Goal: Find specific page/section: Find specific page/section

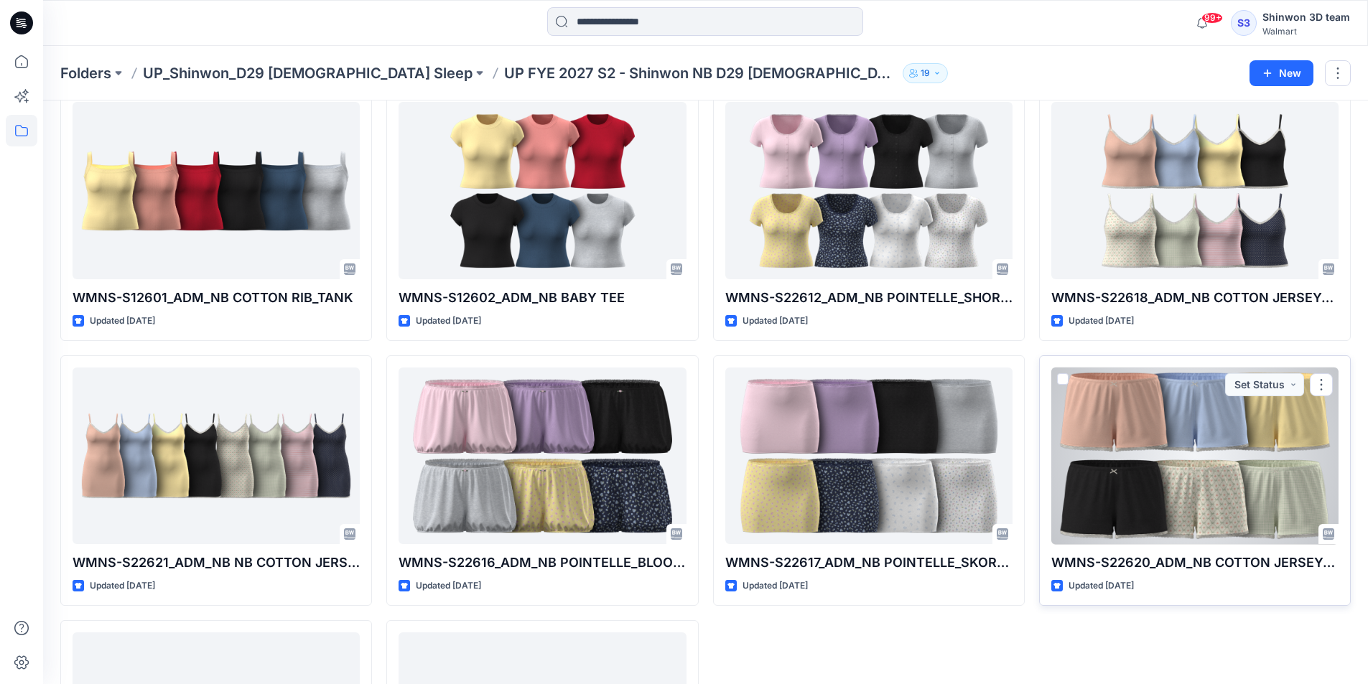
scroll to position [470, 0]
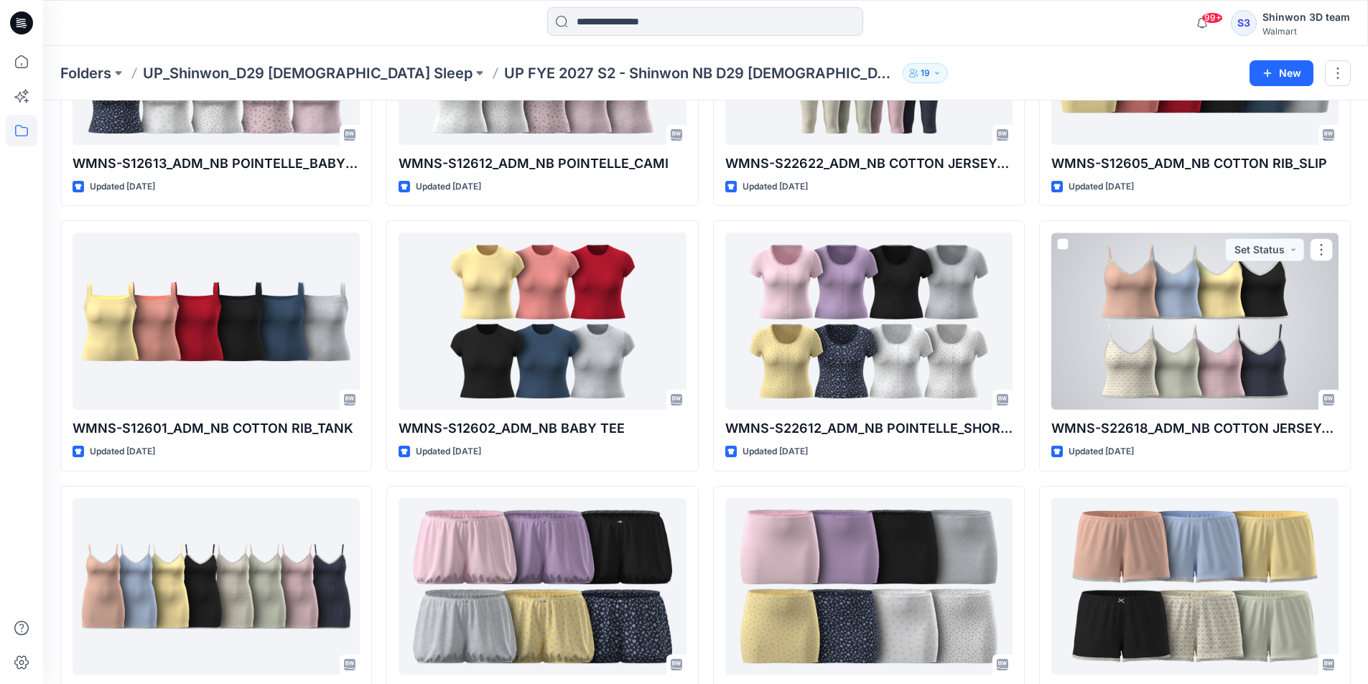
click at [1180, 271] on div at bounding box center [1194, 321] width 287 height 177
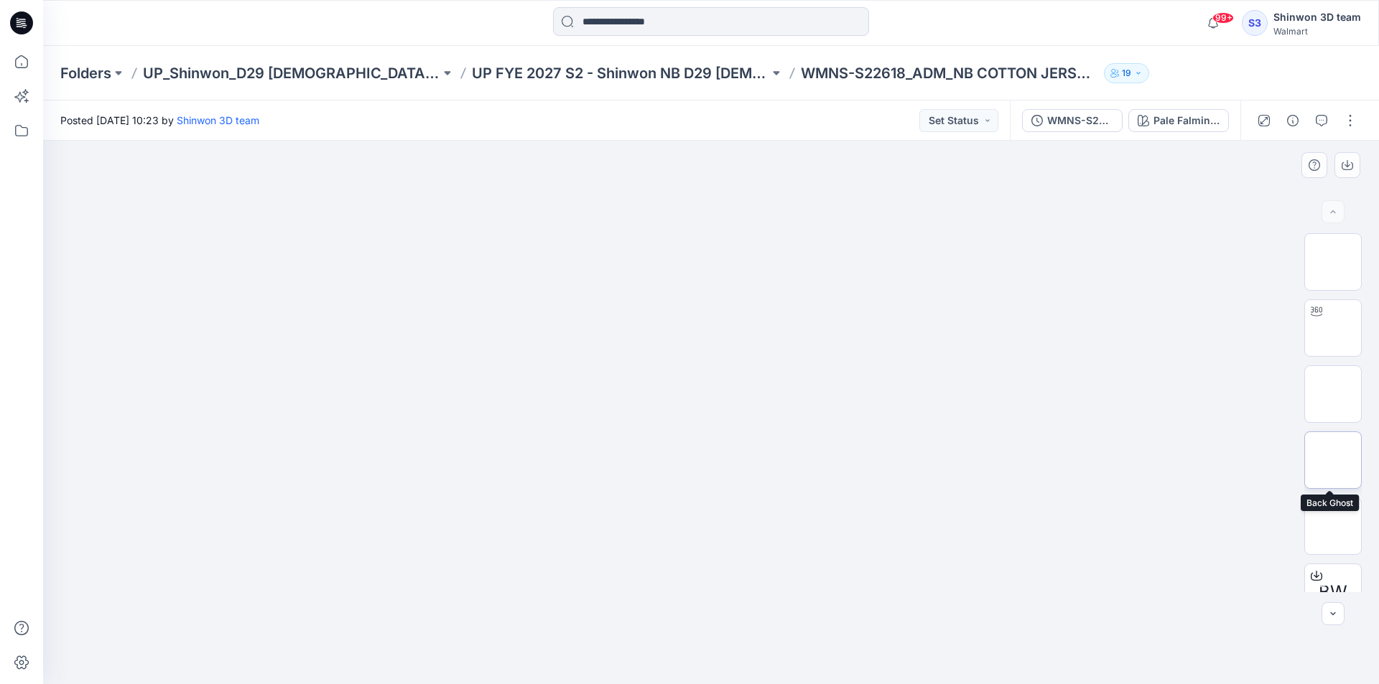
click at [1333, 460] on img at bounding box center [1333, 460] width 0 height 0
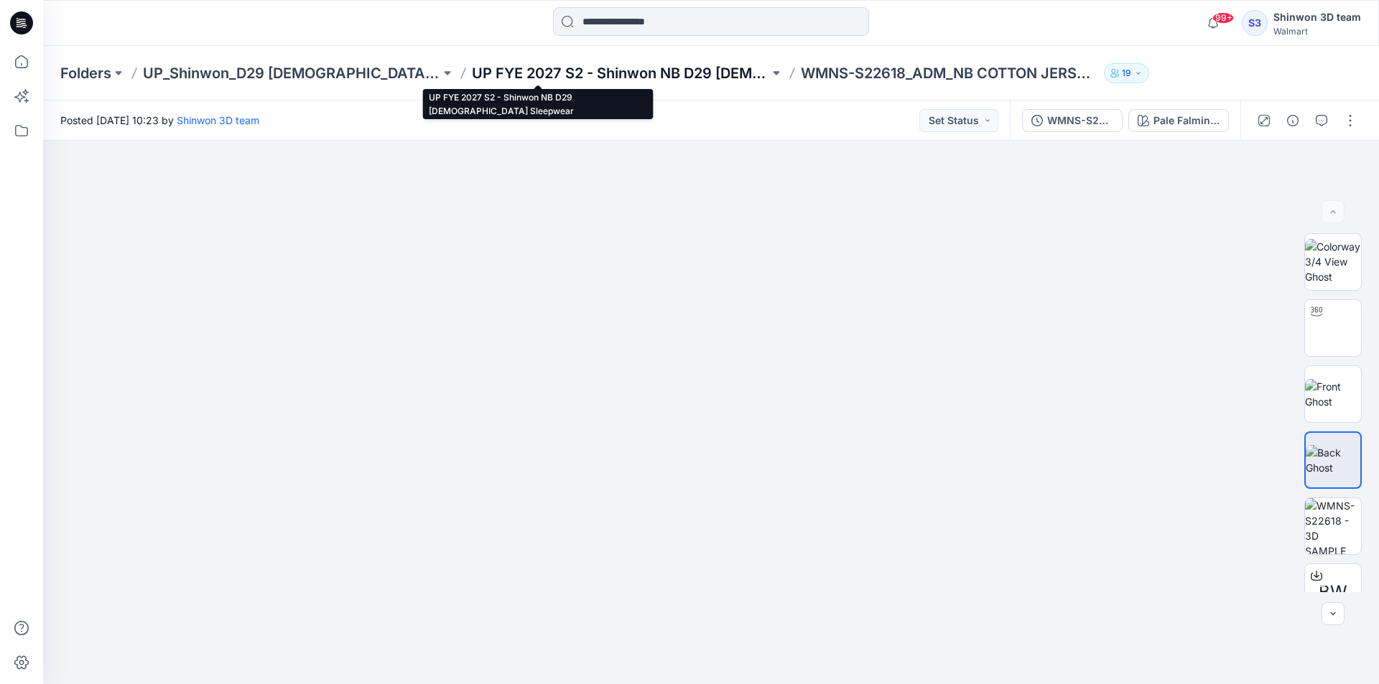
click at [661, 63] on p "UP FYE 2027 S2 - Shinwon NB D29 [DEMOGRAPHIC_DATA] Sleepwear" at bounding box center [620, 73] width 297 height 20
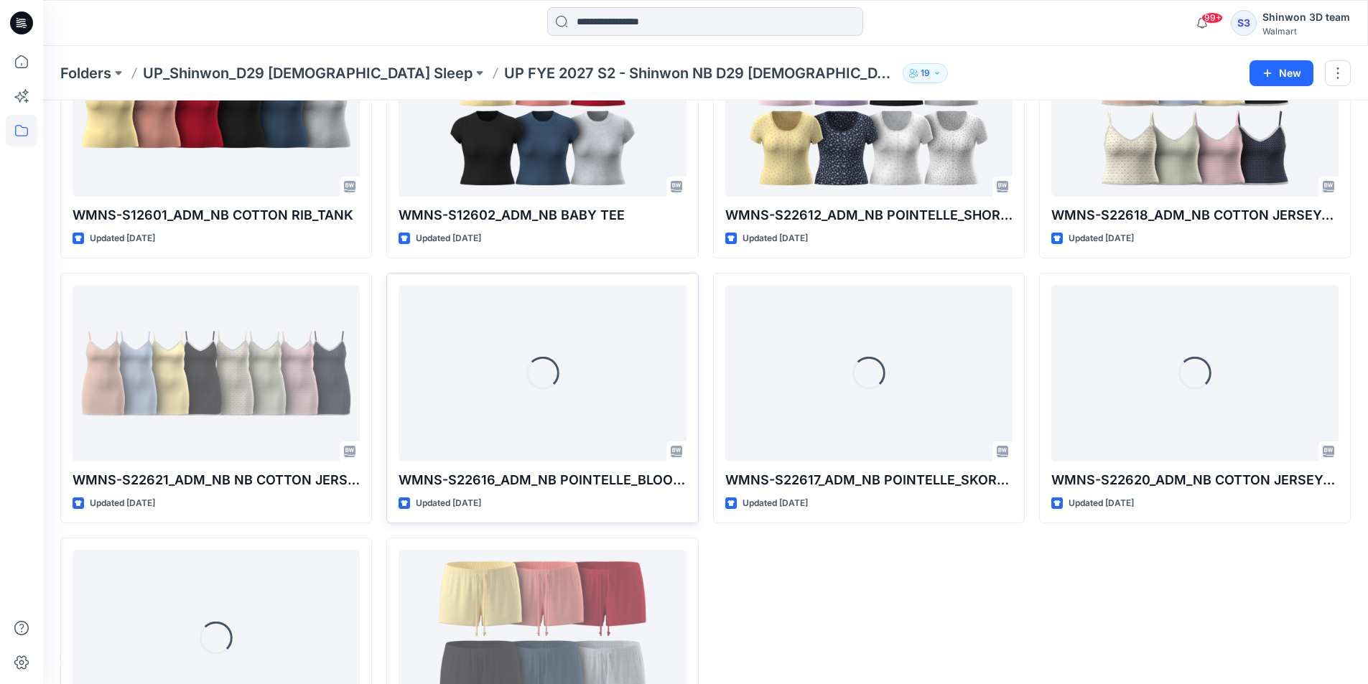
scroll to position [805, 0]
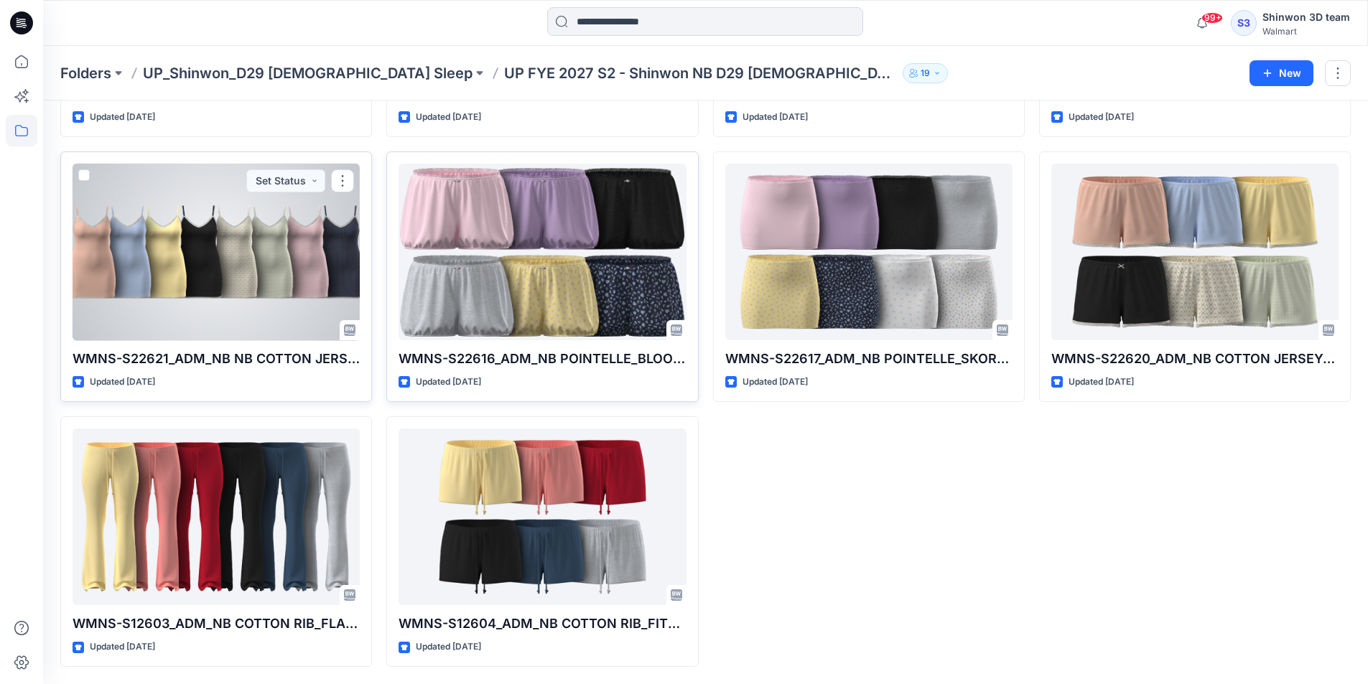
click at [334, 259] on div at bounding box center [216, 252] width 287 height 177
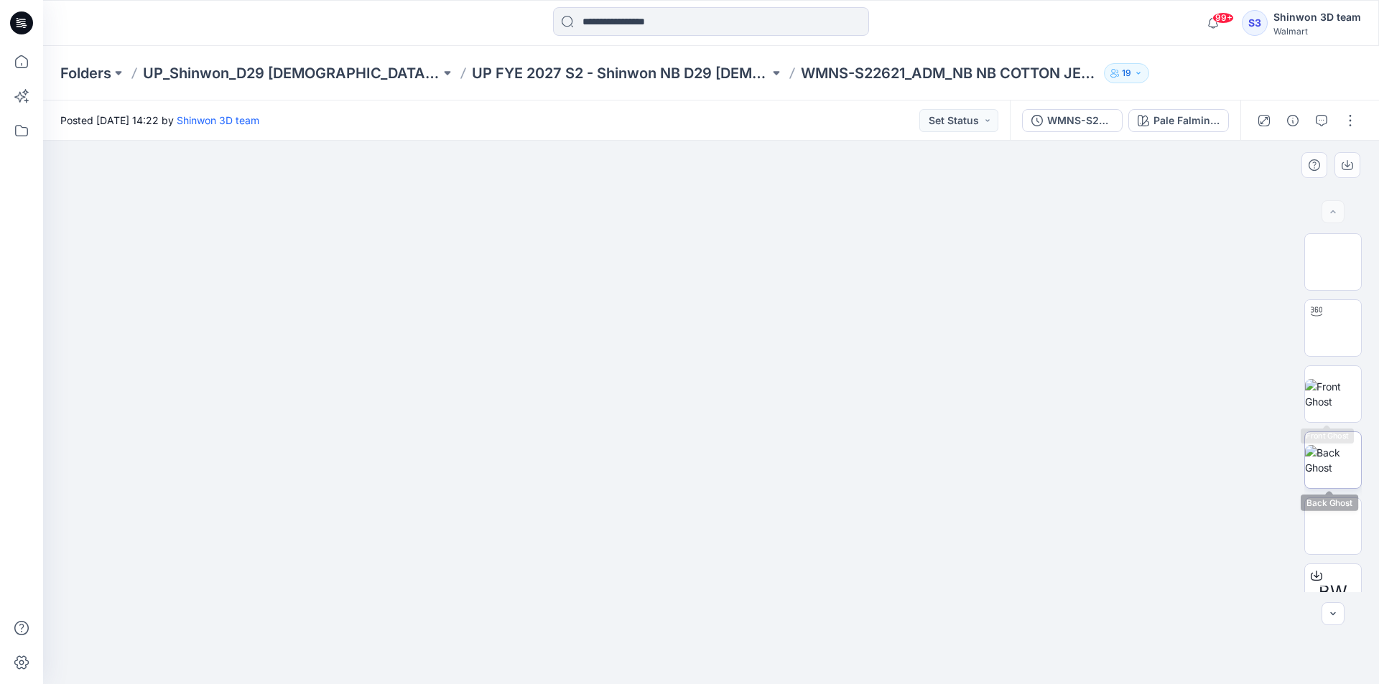
click at [1331, 445] on img at bounding box center [1333, 460] width 56 height 30
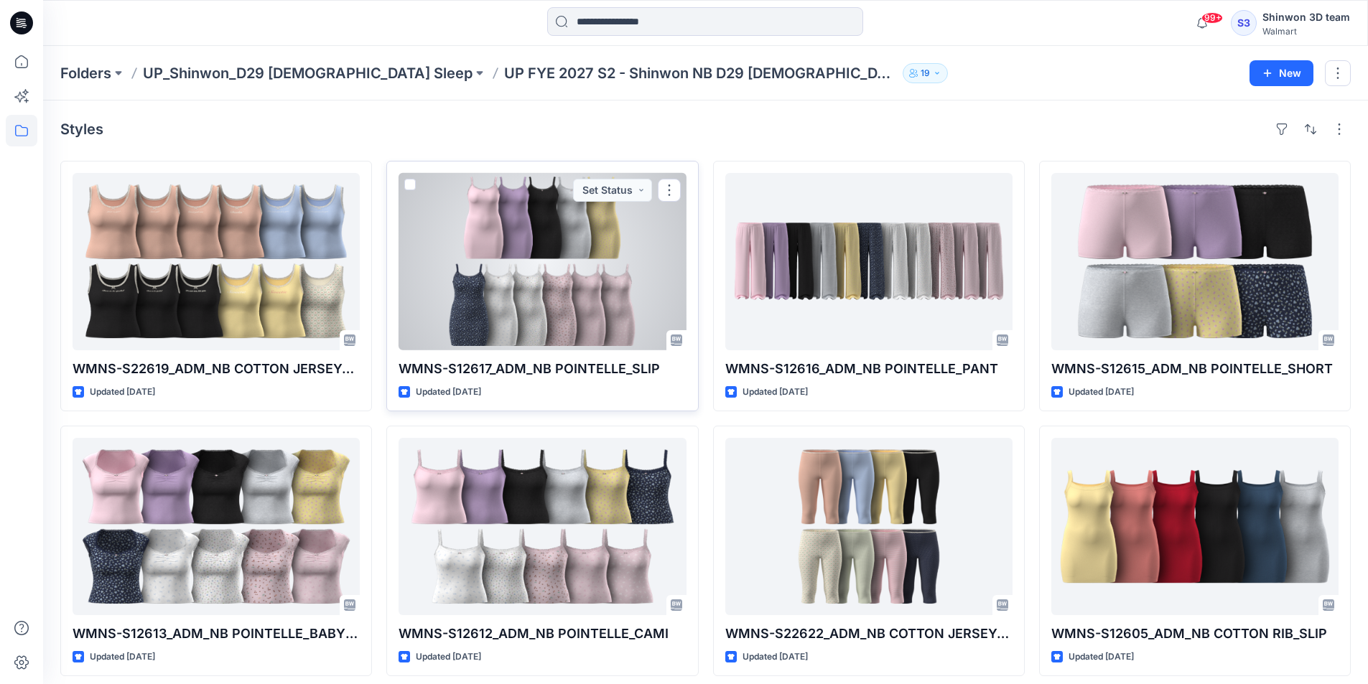
click at [498, 254] on div at bounding box center [542, 261] width 287 height 177
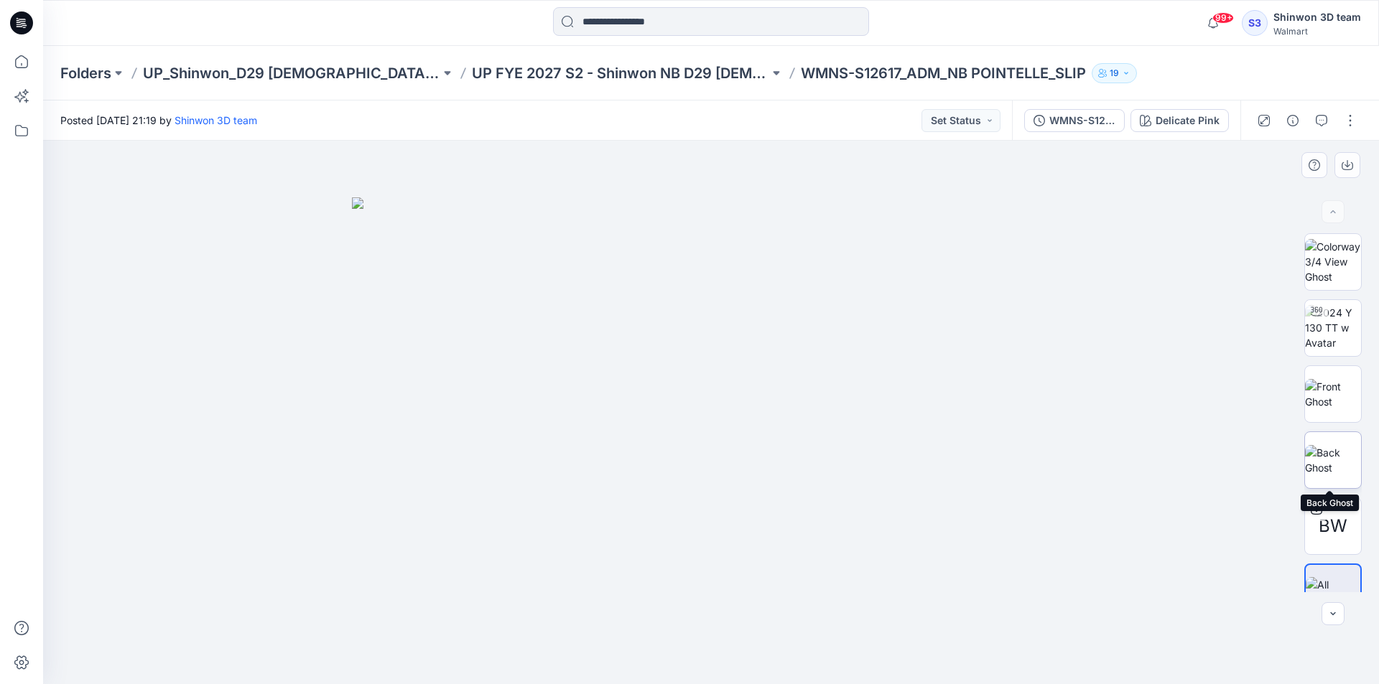
click at [1344, 454] on img at bounding box center [1333, 460] width 56 height 30
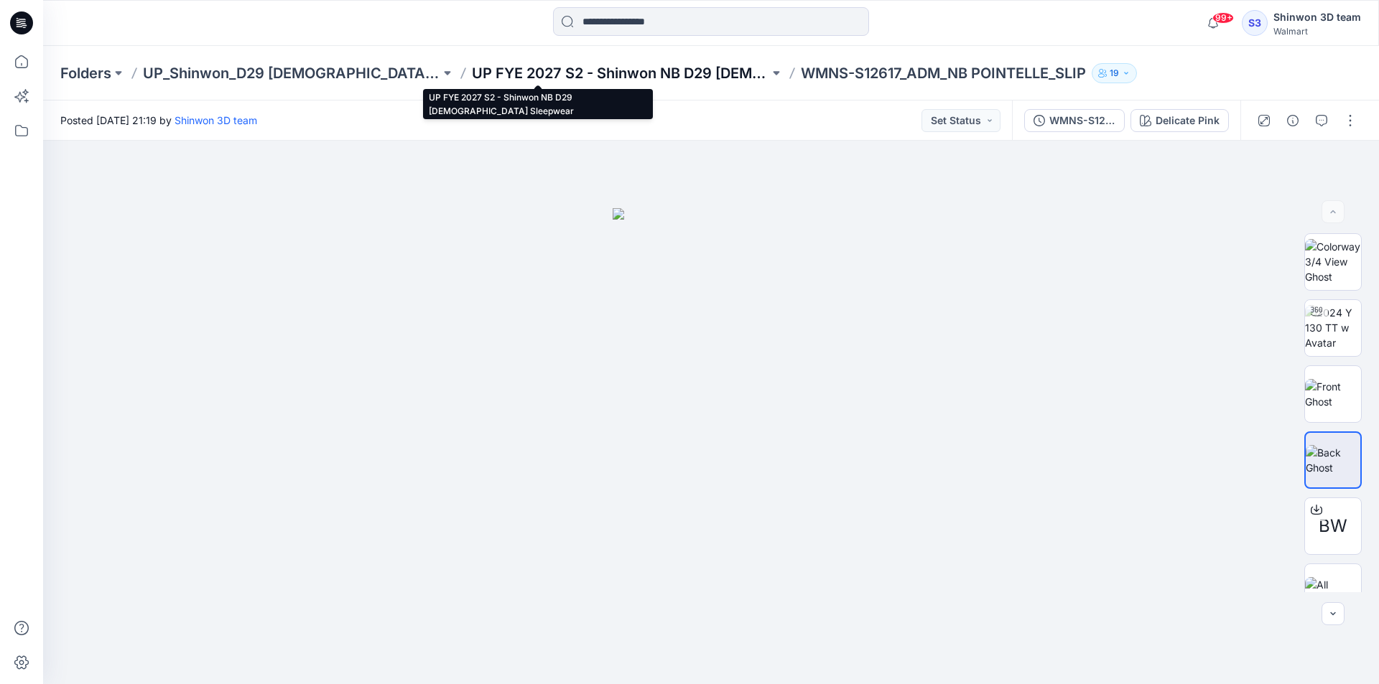
click at [642, 78] on p "UP FYE 2027 S2 - Shinwon NB D29 [DEMOGRAPHIC_DATA] Sleepwear" at bounding box center [620, 73] width 297 height 20
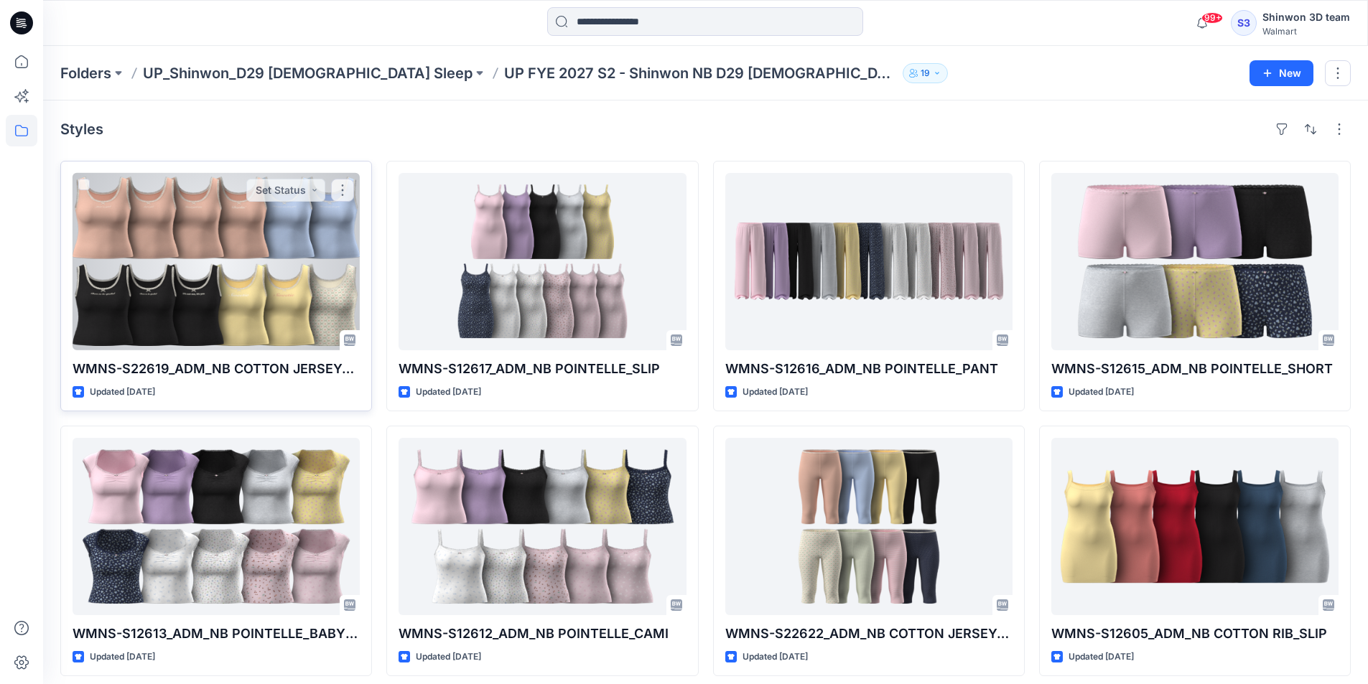
click at [256, 222] on div at bounding box center [216, 261] width 287 height 177
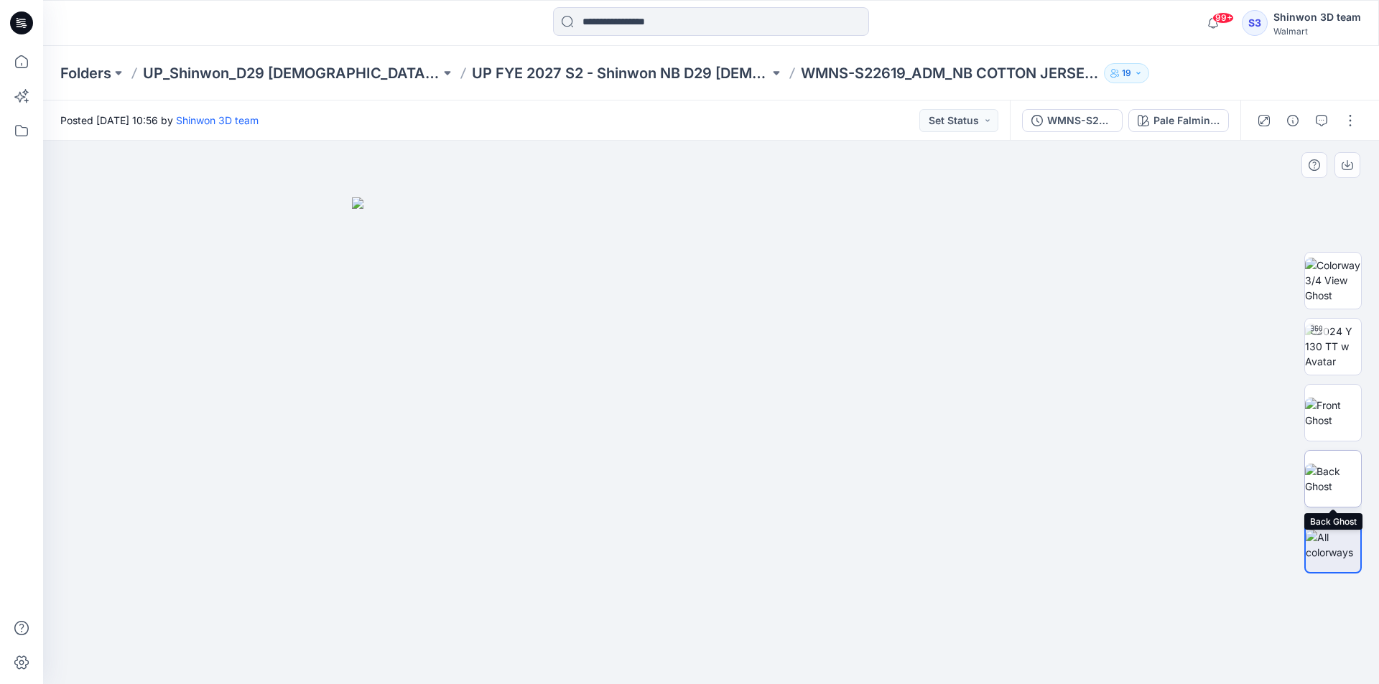
click at [1311, 465] on img at bounding box center [1333, 479] width 56 height 30
click at [633, 74] on p "UP FYE 2027 S2 - Shinwon NB D29 [DEMOGRAPHIC_DATA] Sleepwear" at bounding box center [620, 73] width 297 height 20
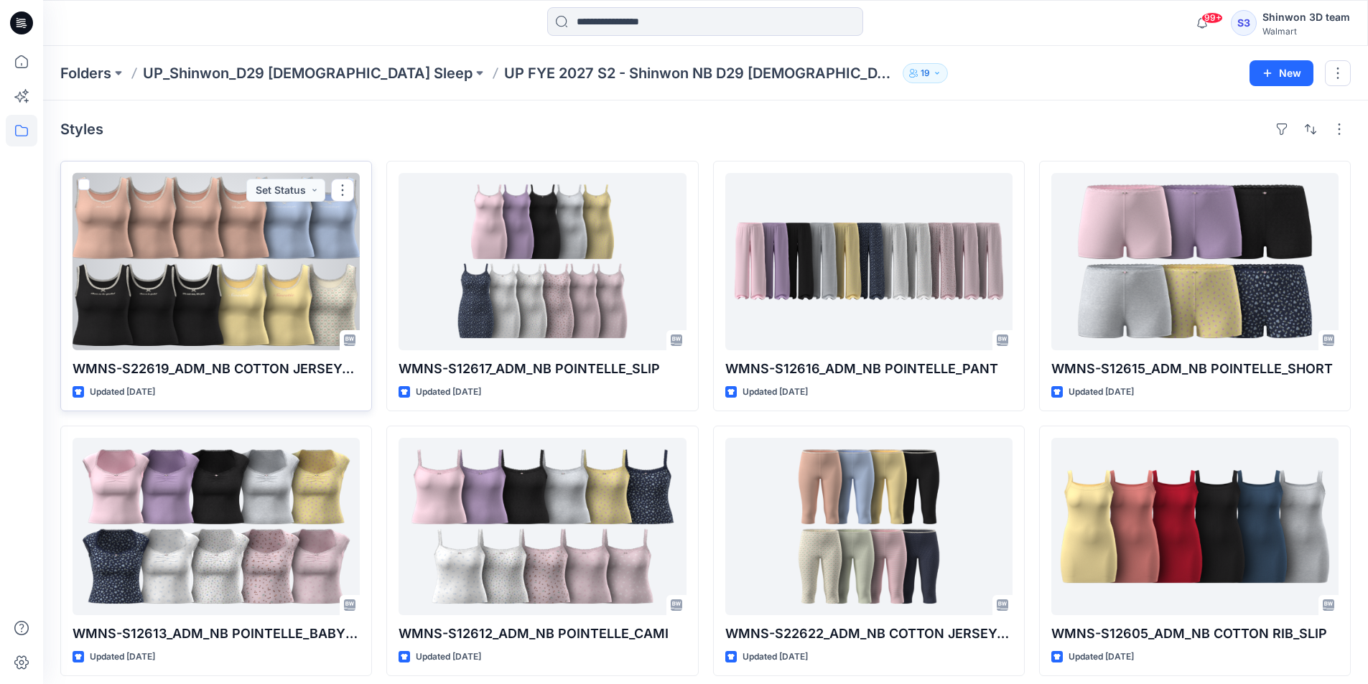
click at [266, 263] on div at bounding box center [216, 261] width 287 height 177
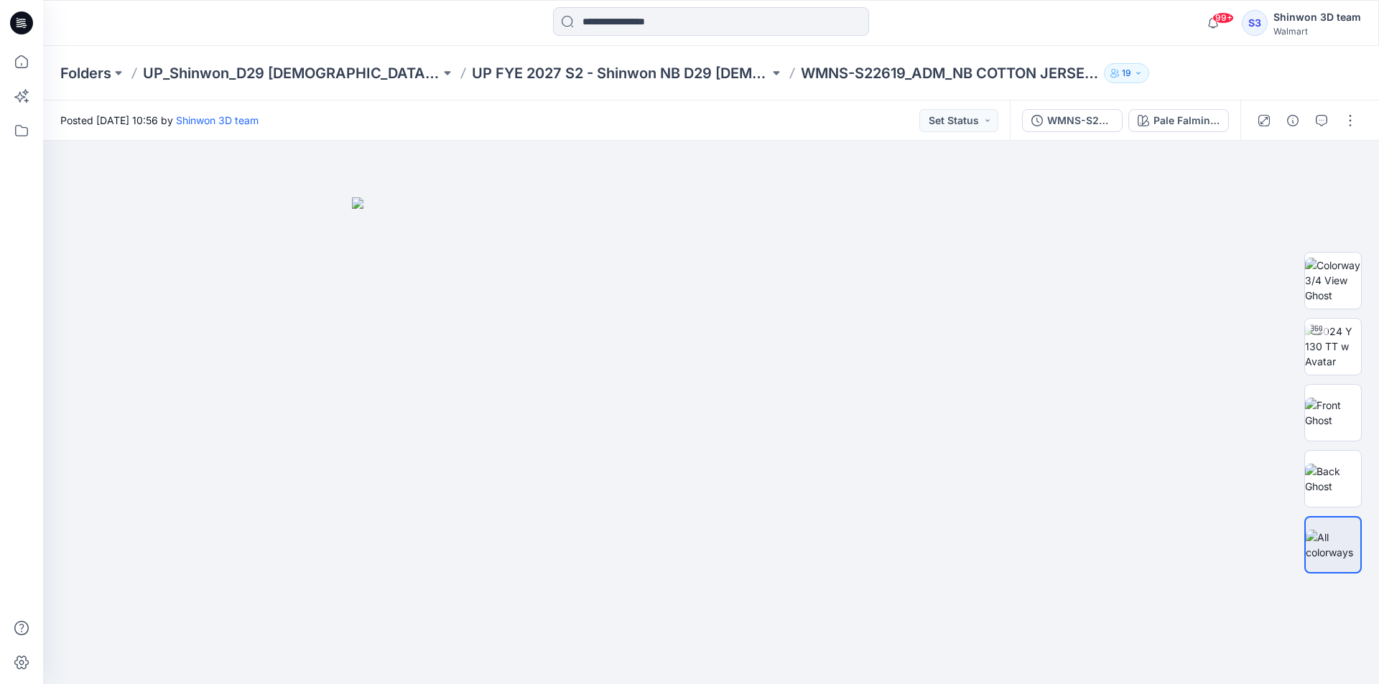
click at [1149, 52] on div "Folders UP_Shinwon_D29 [DEMOGRAPHIC_DATA] Sleep UP FYE 2027 S2 - Shinwon NB D29…" at bounding box center [711, 73] width 1336 height 55
click at [1170, 63] on div "Folders UP_Shinwon_D29 [DEMOGRAPHIC_DATA] Sleep UP FYE 2027 S2 - Shinwon NB D29…" at bounding box center [654, 73] width 1189 height 20
click at [631, 80] on p "UP FYE 2027 S2 - Shinwon NB D29 [DEMOGRAPHIC_DATA] Sleepwear" at bounding box center [620, 73] width 297 height 20
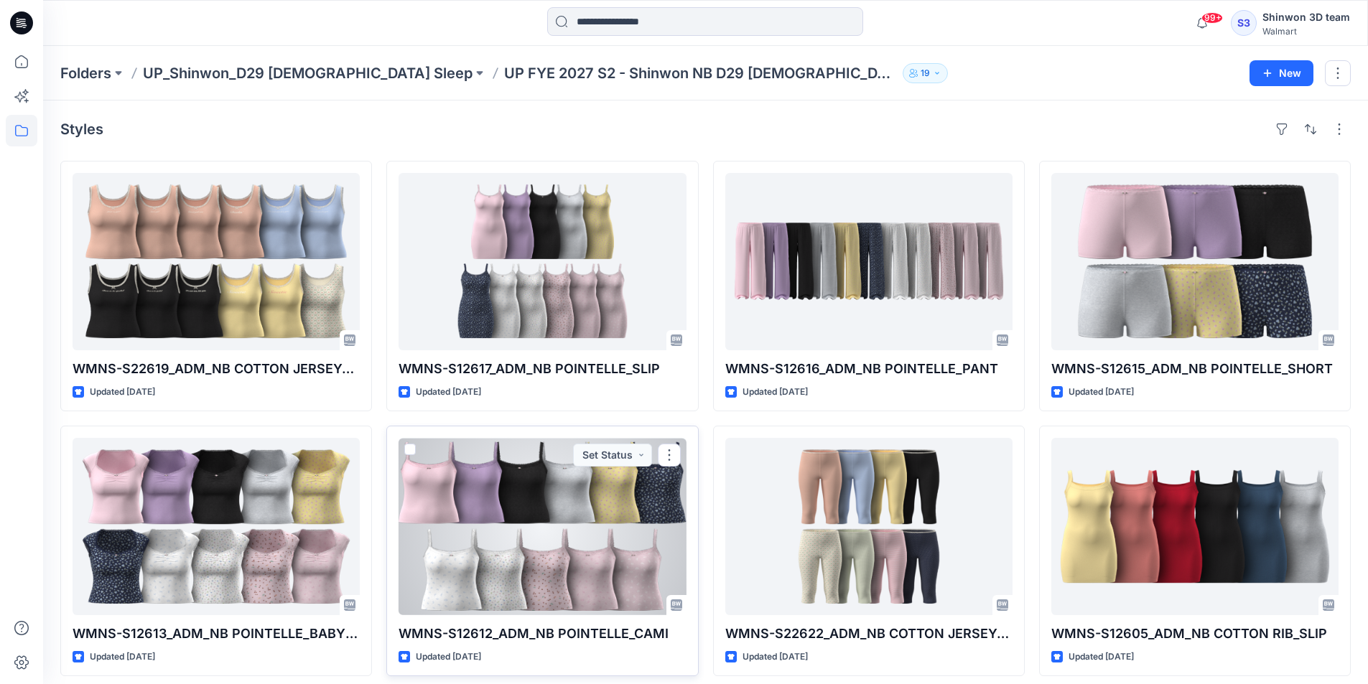
click at [501, 536] on div at bounding box center [542, 526] width 287 height 177
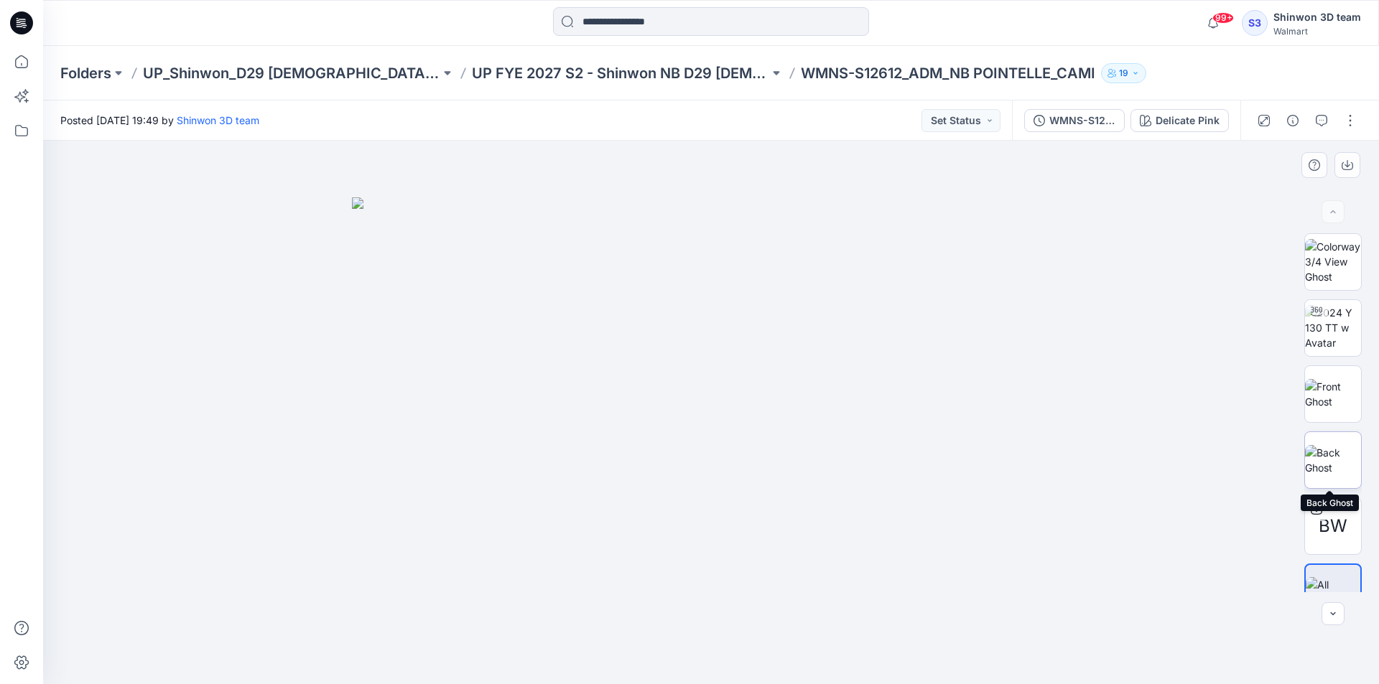
click at [1343, 451] on img at bounding box center [1333, 460] width 56 height 30
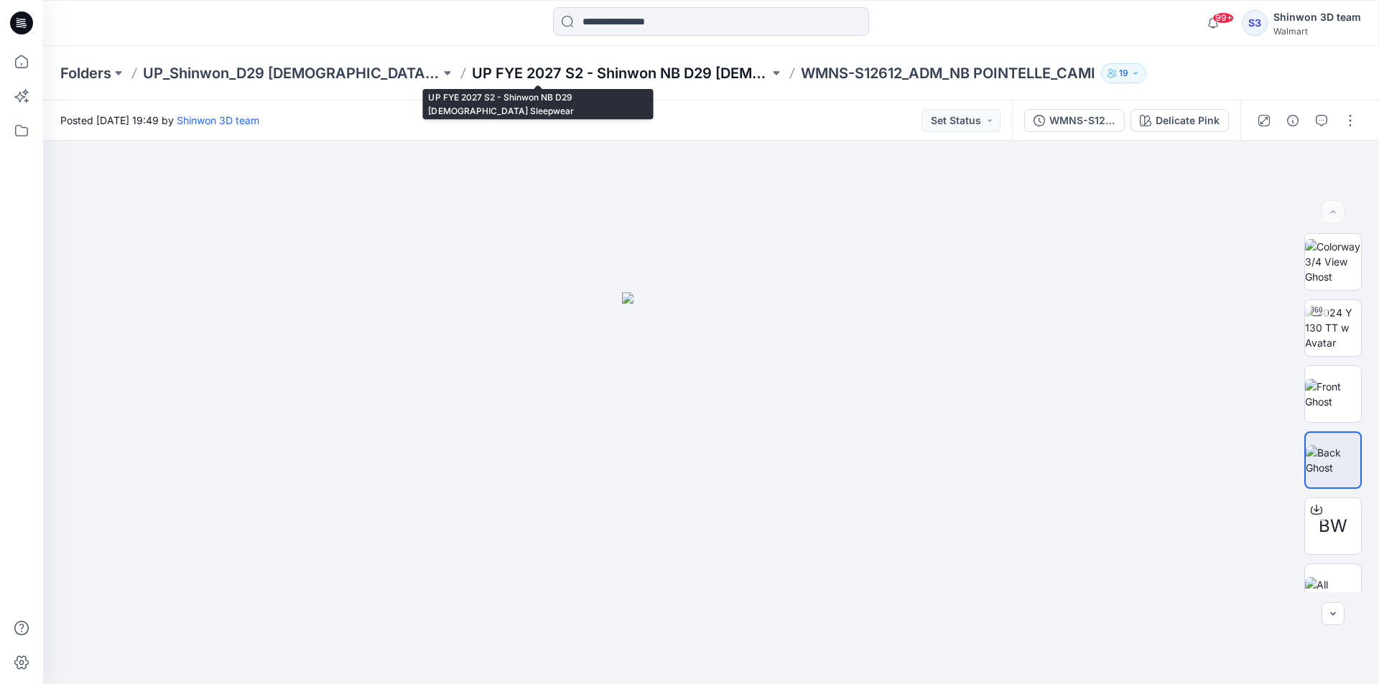
click at [666, 73] on p "UP FYE 2027 S2 - Shinwon NB D29 [DEMOGRAPHIC_DATA] Sleepwear" at bounding box center [620, 73] width 297 height 20
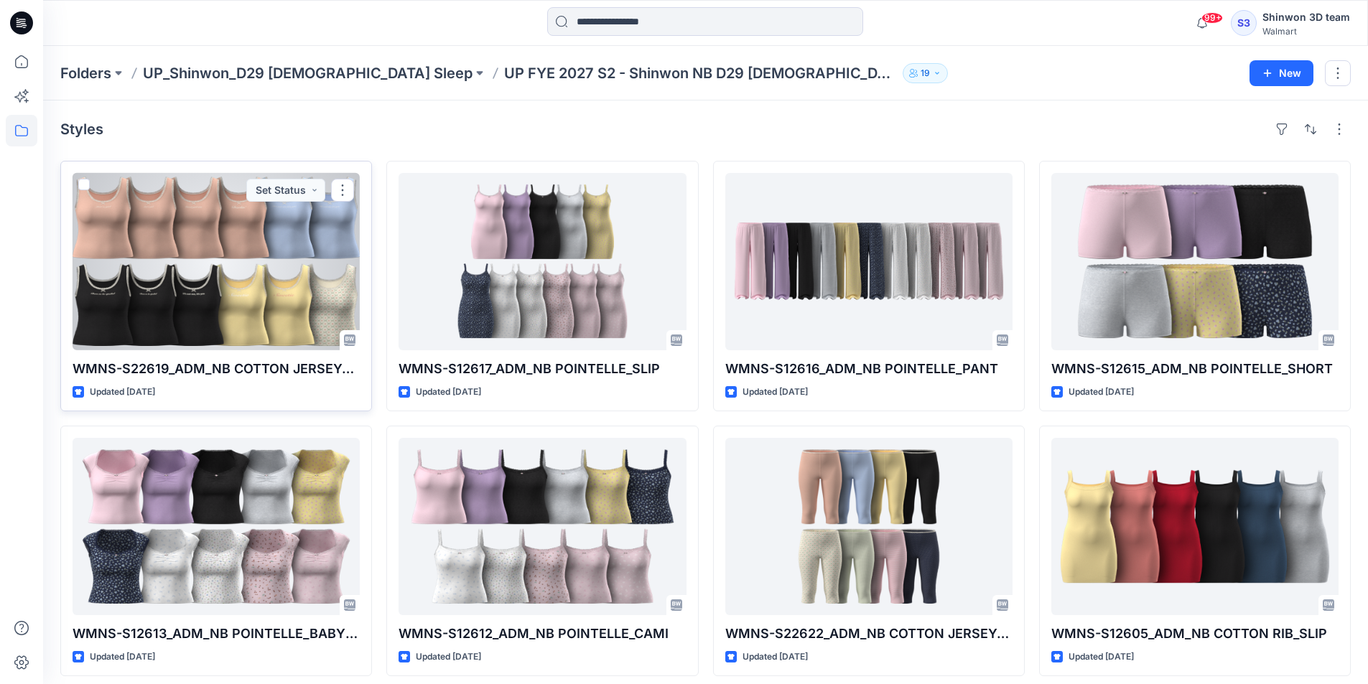
click at [243, 264] on div at bounding box center [216, 261] width 287 height 177
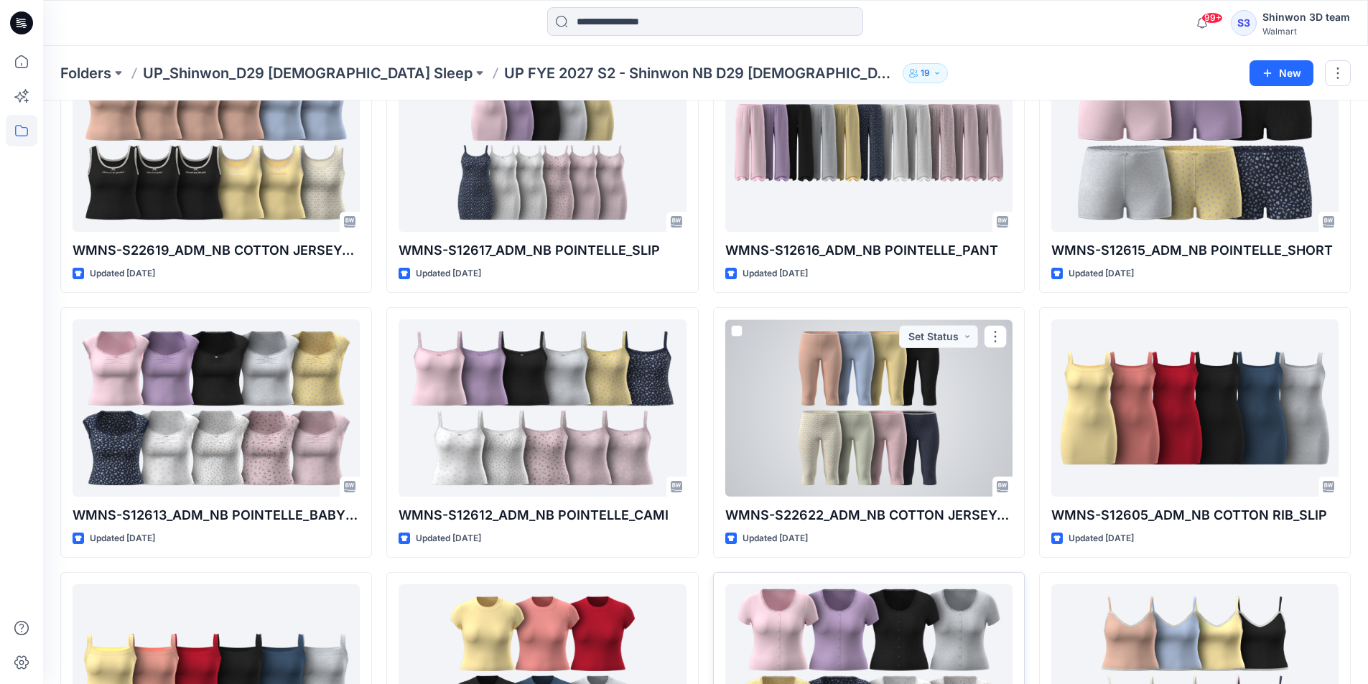
scroll to position [359, 0]
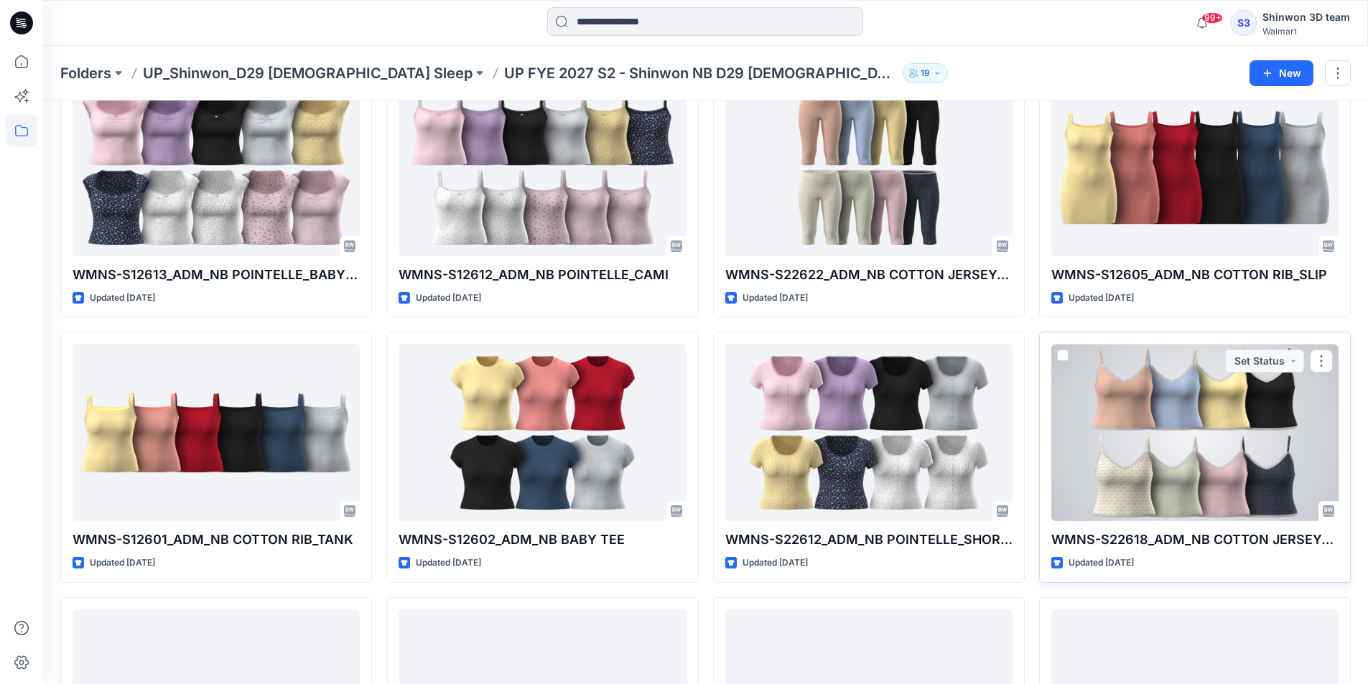
click at [1204, 383] on div at bounding box center [1194, 432] width 287 height 177
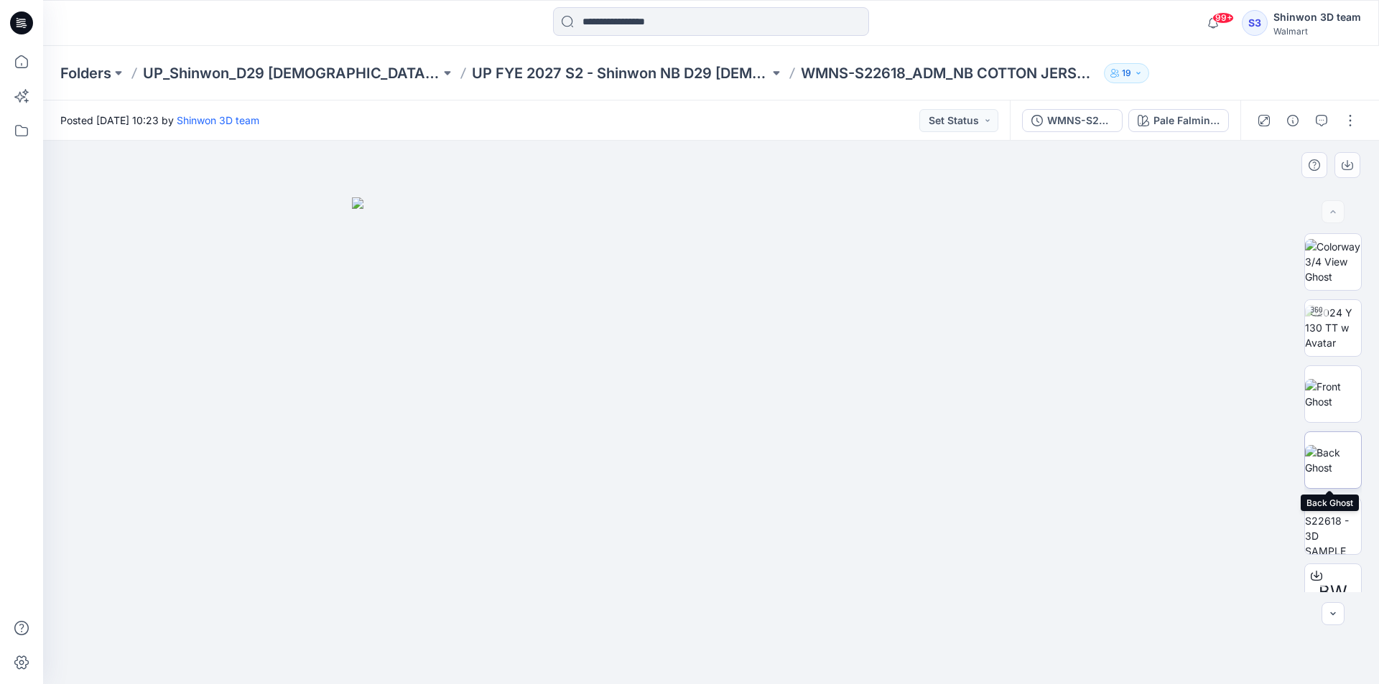
click at [1341, 452] on img at bounding box center [1333, 460] width 56 height 30
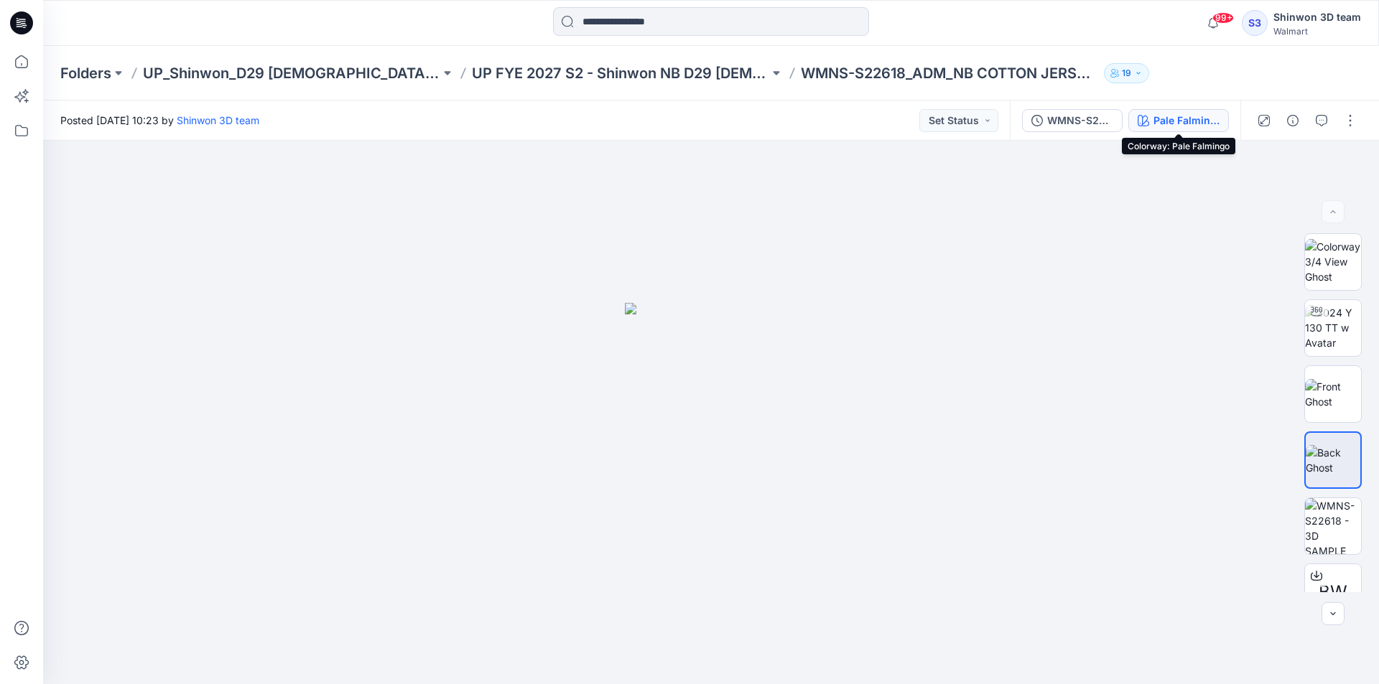
click at [1165, 124] on div "Pale Falmingo" at bounding box center [1186, 121] width 66 height 16
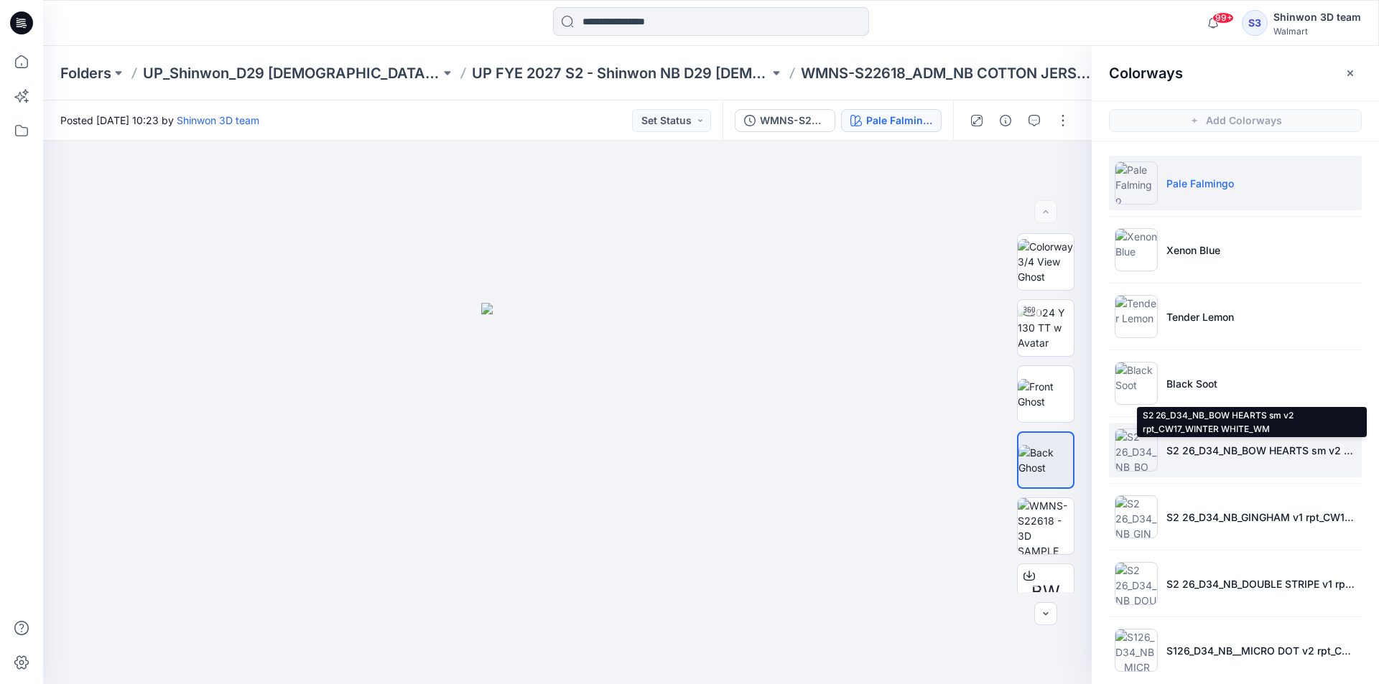
click at [1191, 457] on p "S2 26_D34_NB_BOW HEARTS sm v2 rpt_CW17_WINTER WHITE_WM" at bounding box center [1261, 450] width 190 height 15
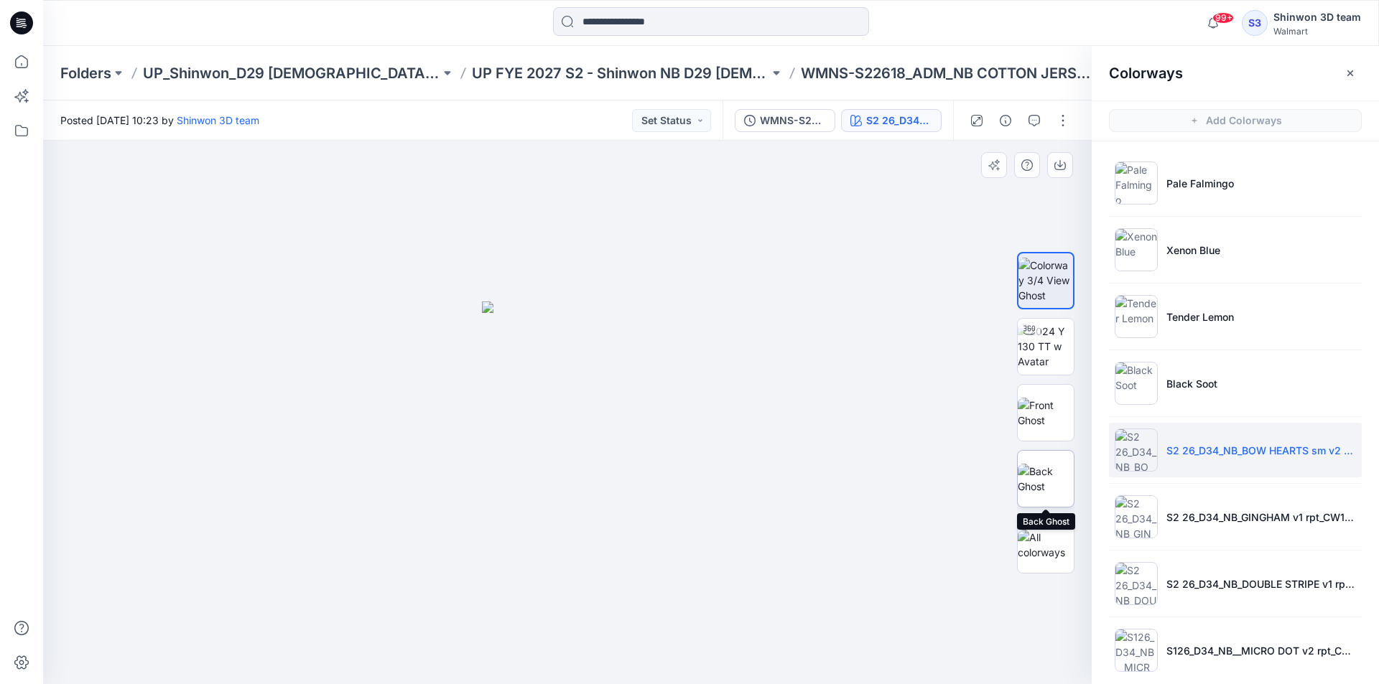
click at [1056, 480] on img at bounding box center [1046, 479] width 56 height 30
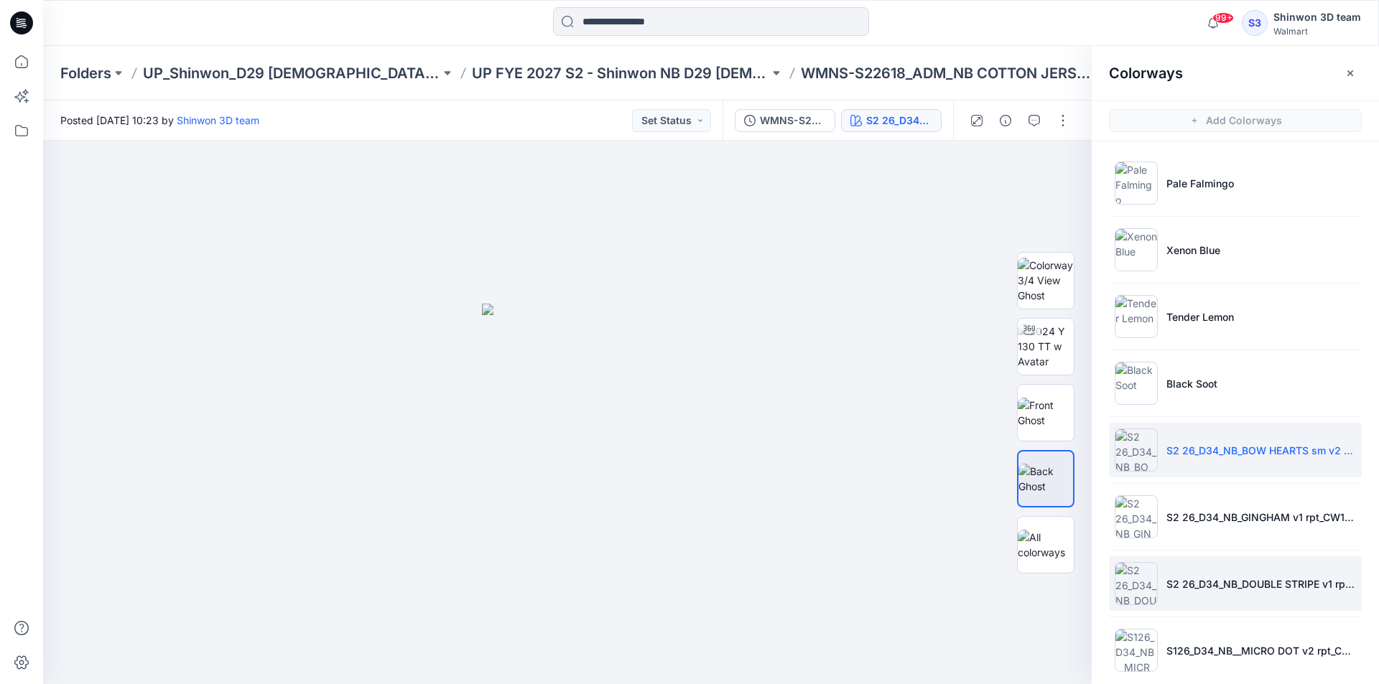
click at [1173, 601] on li "S2 26_D34_NB_DOUBLE STRIPE v1 rpt_CW2_DELICATE PINK_WM" at bounding box center [1235, 584] width 253 height 55
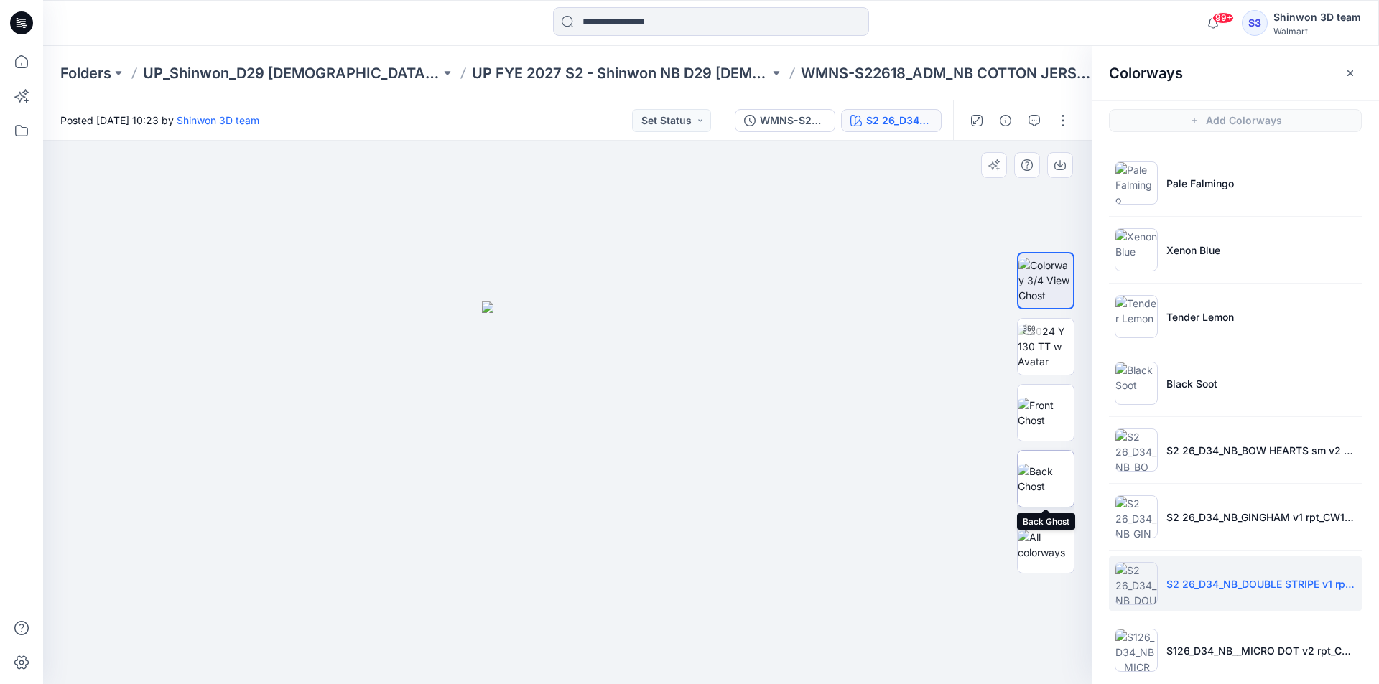
click at [1048, 486] on img at bounding box center [1046, 479] width 56 height 30
click at [1346, 65] on button "button" at bounding box center [1350, 73] width 23 height 23
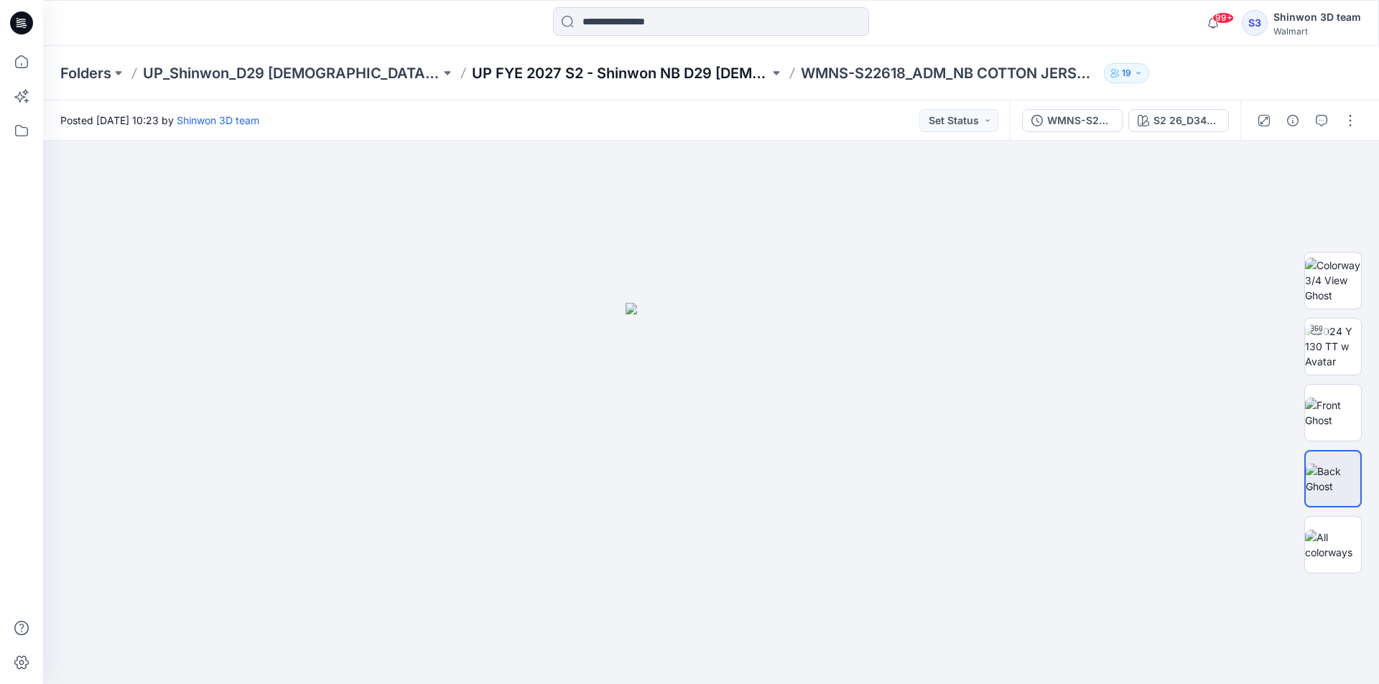
click at [642, 80] on p "UP FYE 2027 S2 - Shinwon NB D29 [DEMOGRAPHIC_DATA] Sleepwear" at bounding box center [620, 73] width 297 height 20
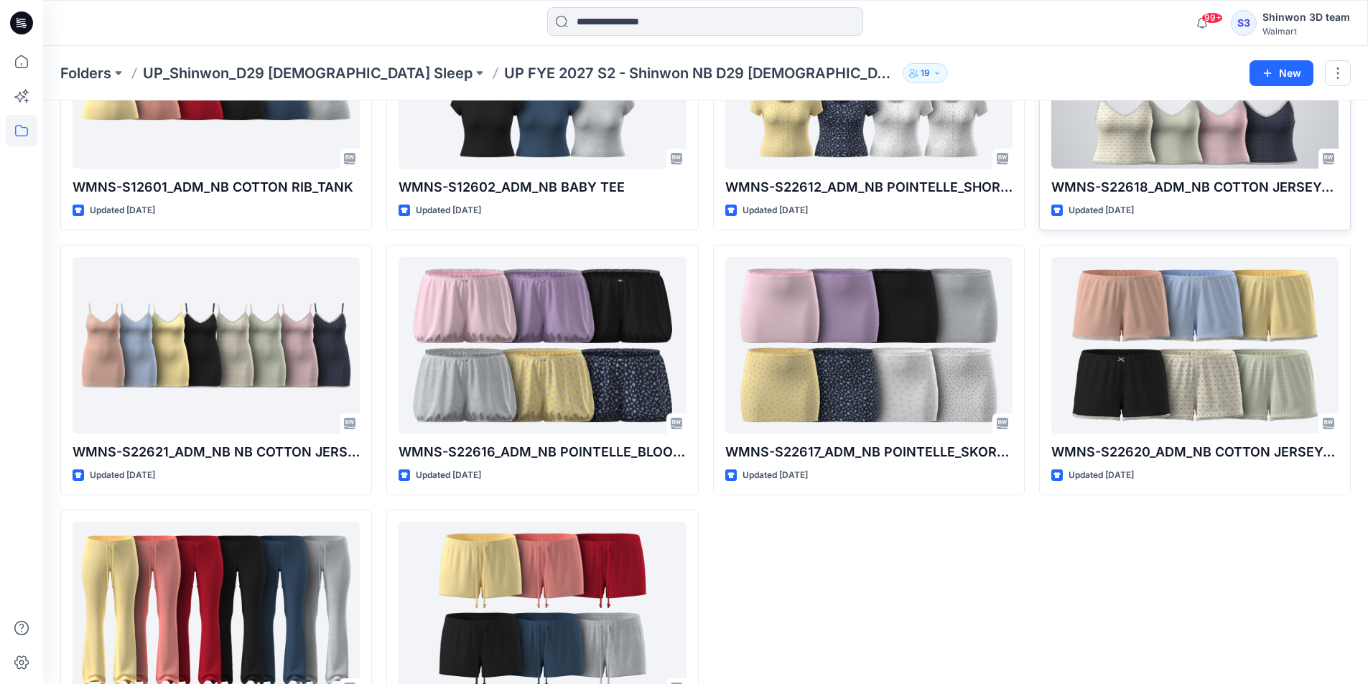
scroll to position [574, 0]
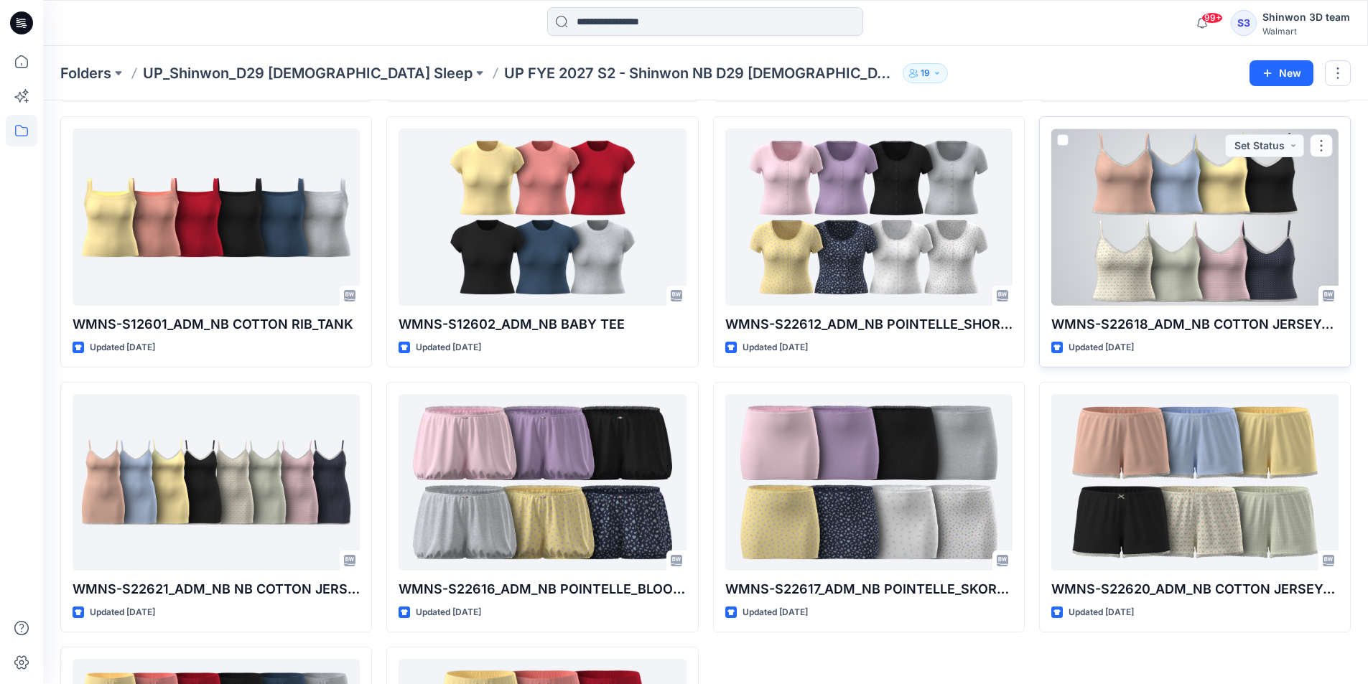
click at [1176, 205] on div at bounding box center [1194, 217] width 287 height 177
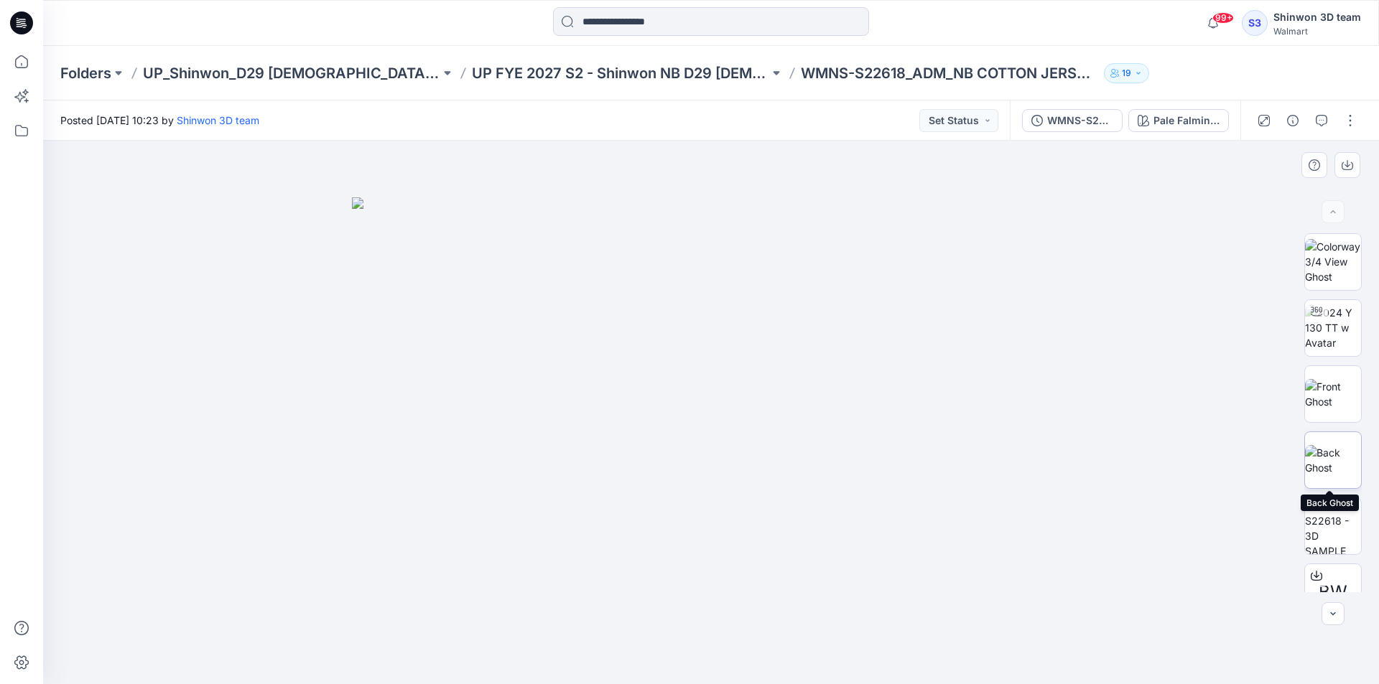
click at [1341, 473] on img at bounding box center [1333, 460] width 56 height 30
click at [616, 87] on div "Folders UP_Shinwon_D29 [DEMOGRAPHIC_DATA] Sleep UP FYE 2027 S2 - Shinwon NB D29…" at bounding box center [711, 73] width 1336 height 55
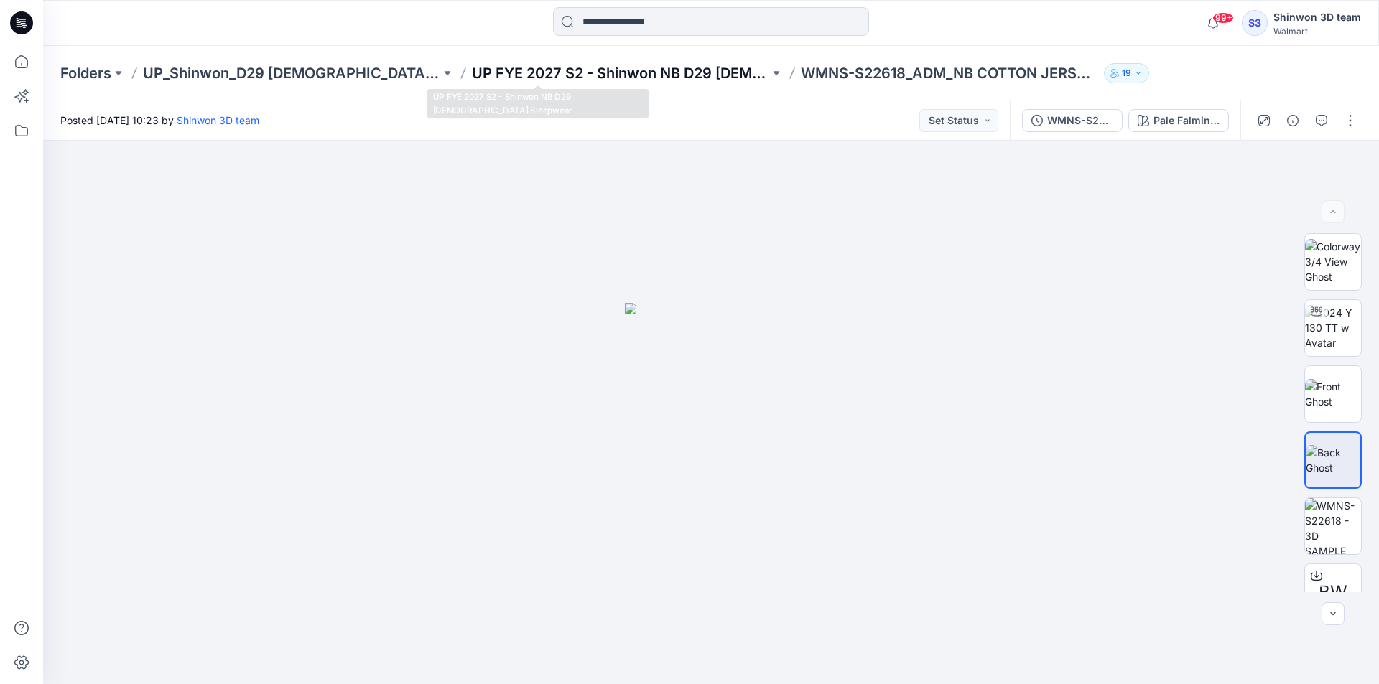
click at [620, 80] on p "UP FYE 2027 S2 - Shinwon NB D29 [DEMOGRAPHIC_DATA] Sleepwear" at bounding box center [620, 73] width 297 height 20
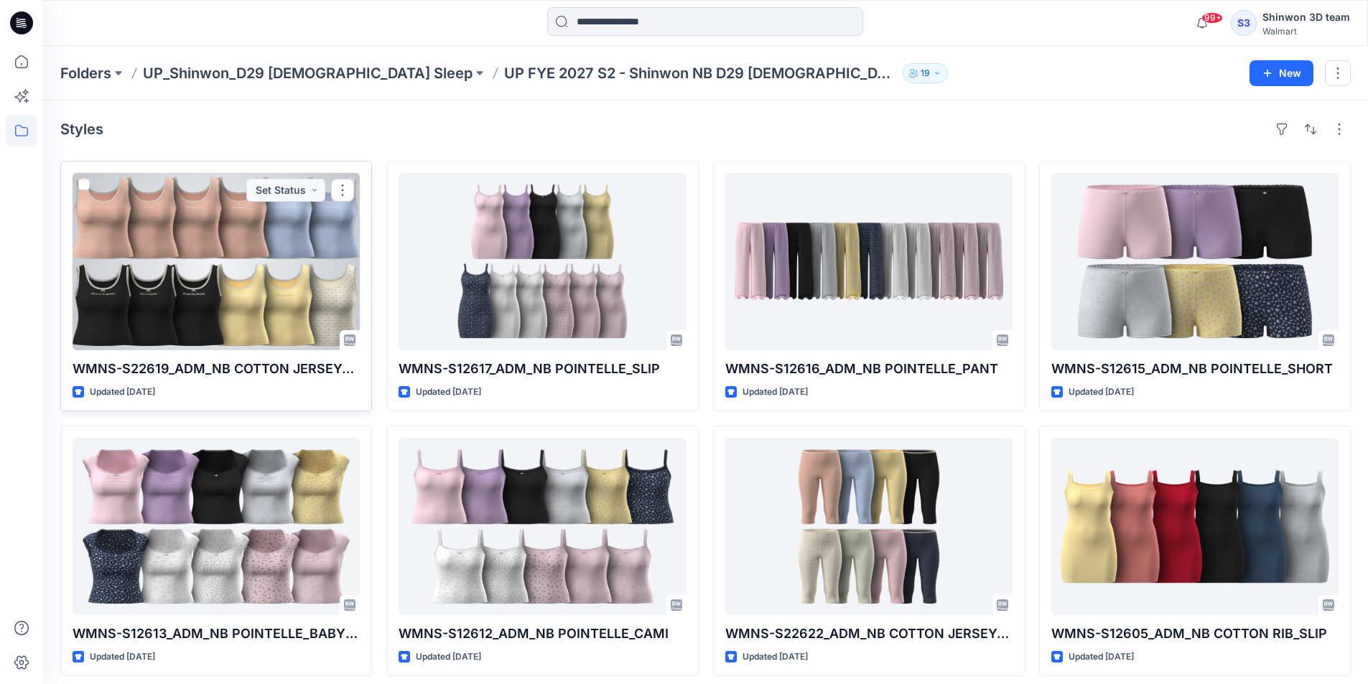
click at [253, 262] on div at bounding box center [216, 261] width 287 height 177
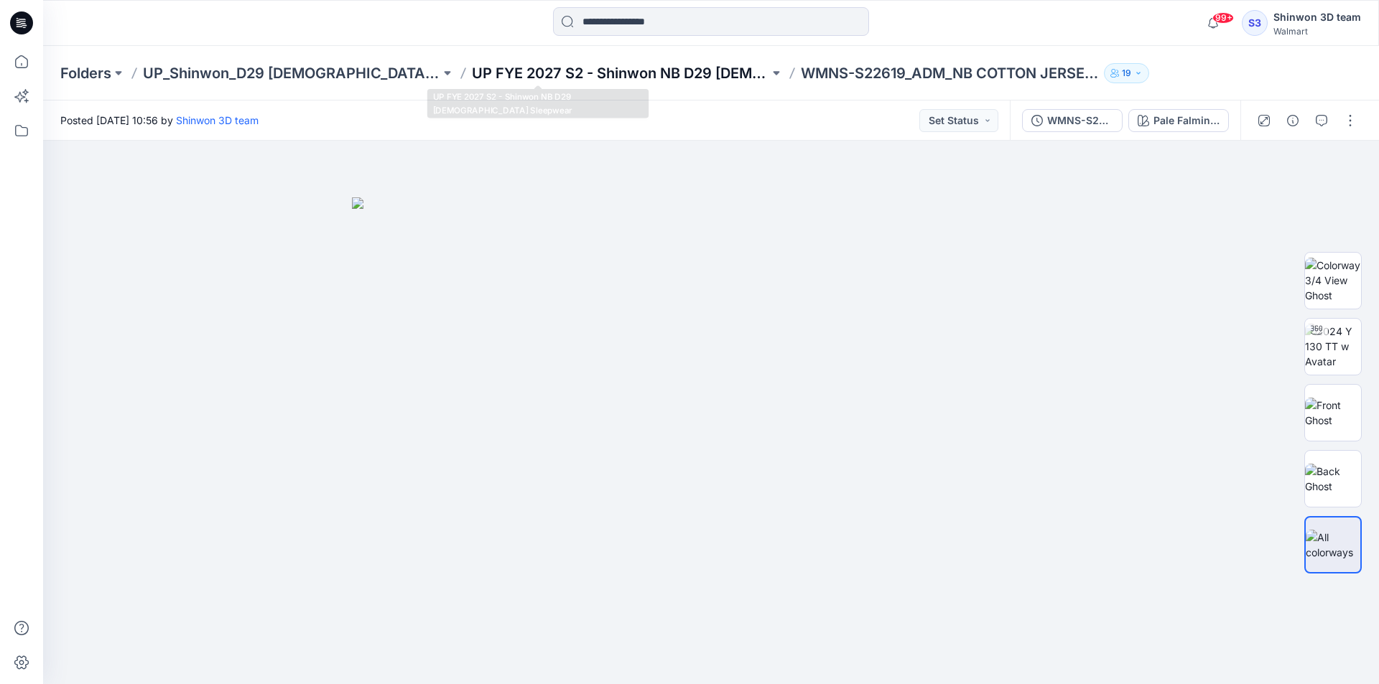
click at [639, 73] on p "UP FYE 2027 S2 - Shinwon NB D29 [DEMOGRAPHIC_DATA] Sleepwear" at bounding box center [620, 73] width 297 height 20
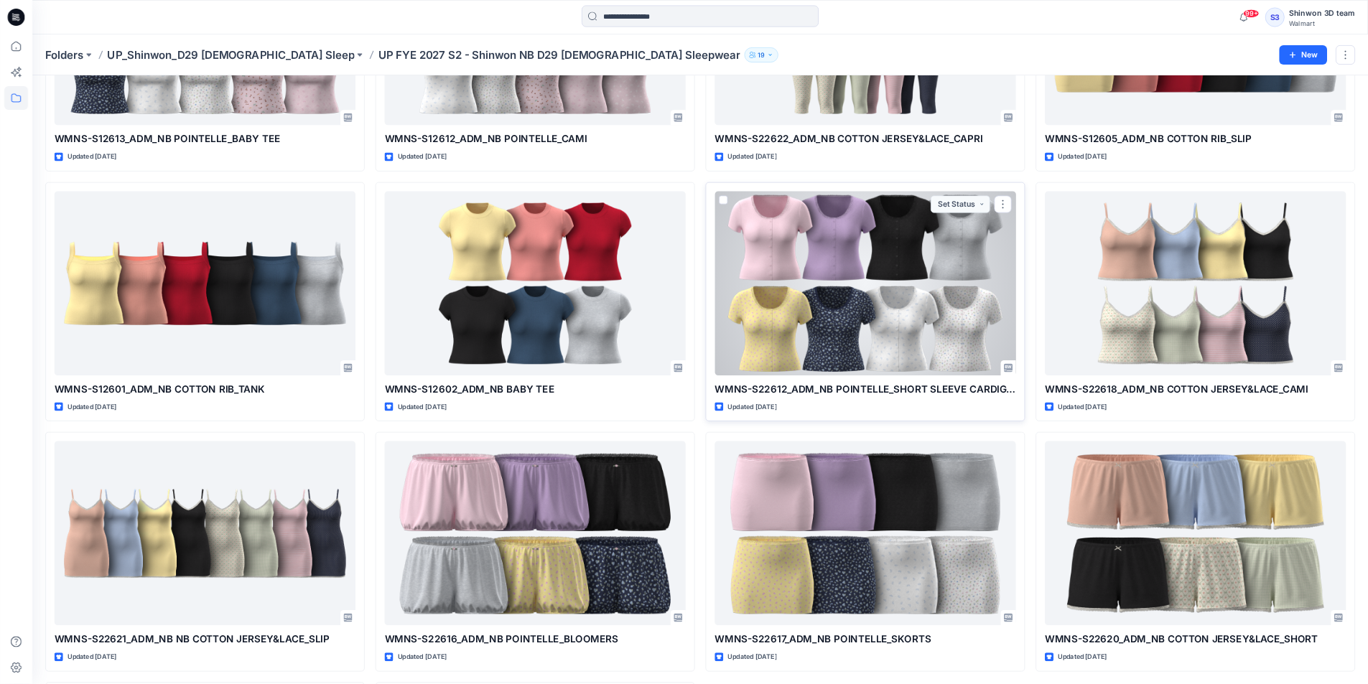
scroll to position [586, 0]
